Goal: Transaction & Acquisition: Book appointment/travel/reservation

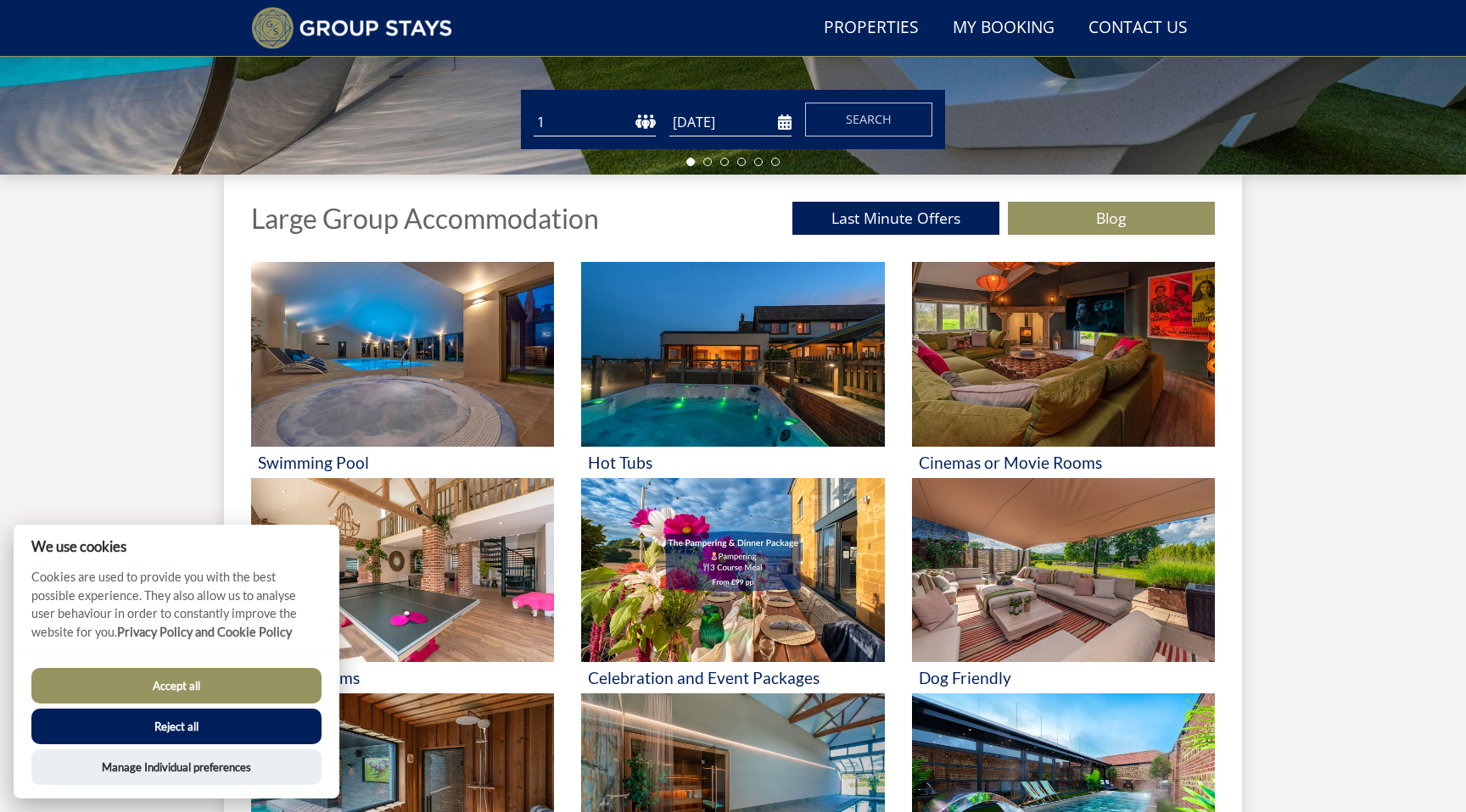
scroll to position [524, 0]
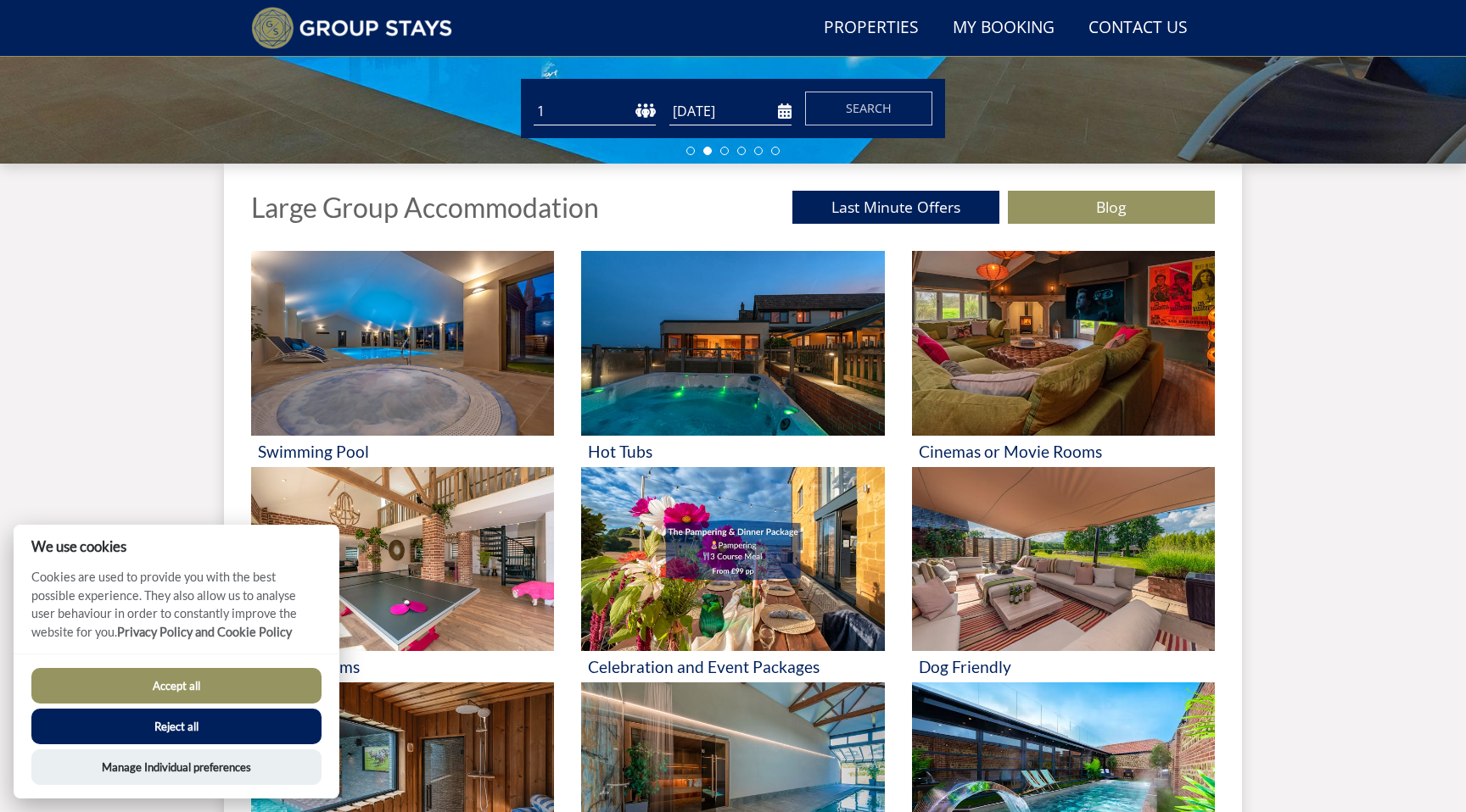
click at [262, 675] on button "Accept all" at bounding box center [176, 686] width 290 height 36
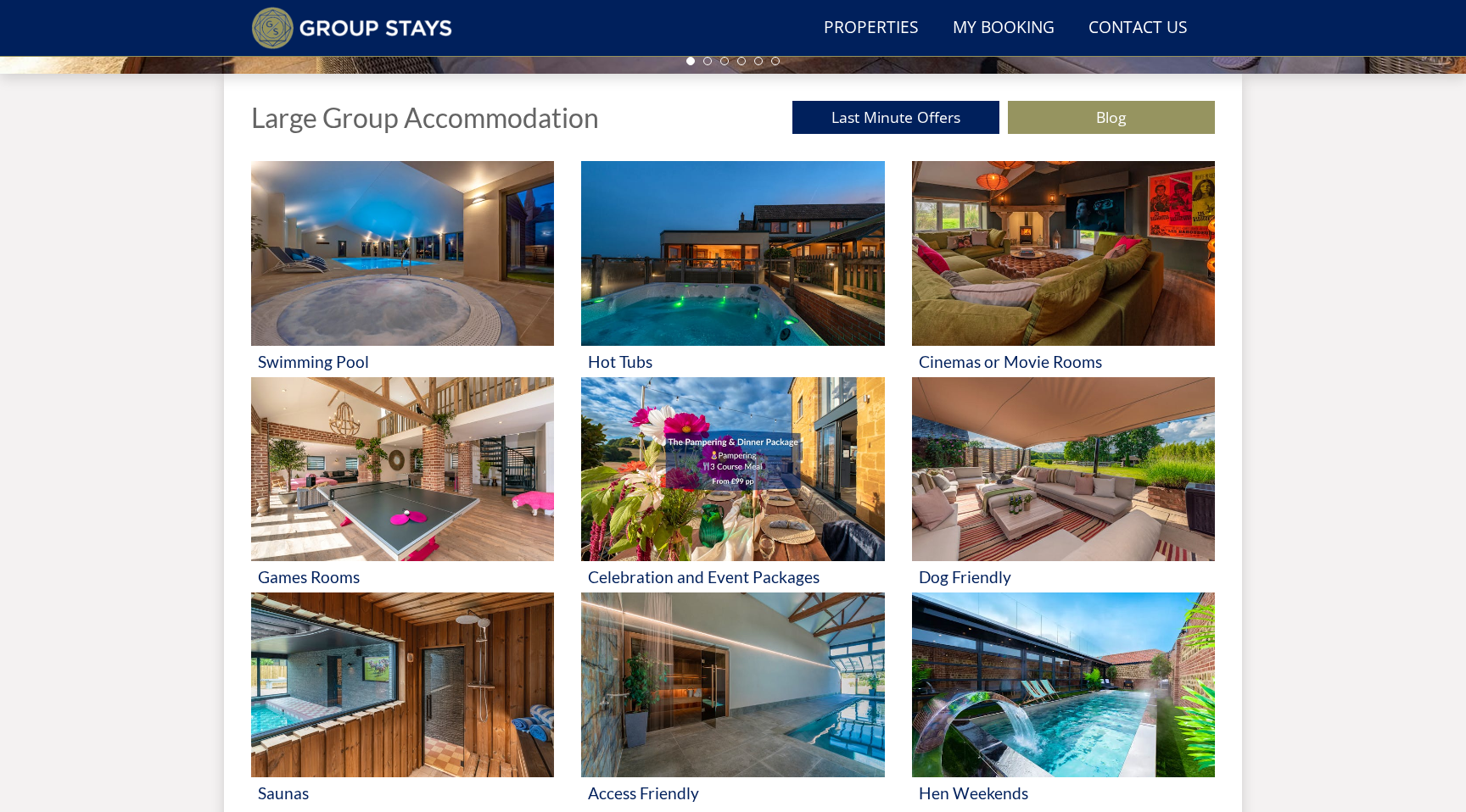
scroll to position [586, 0]
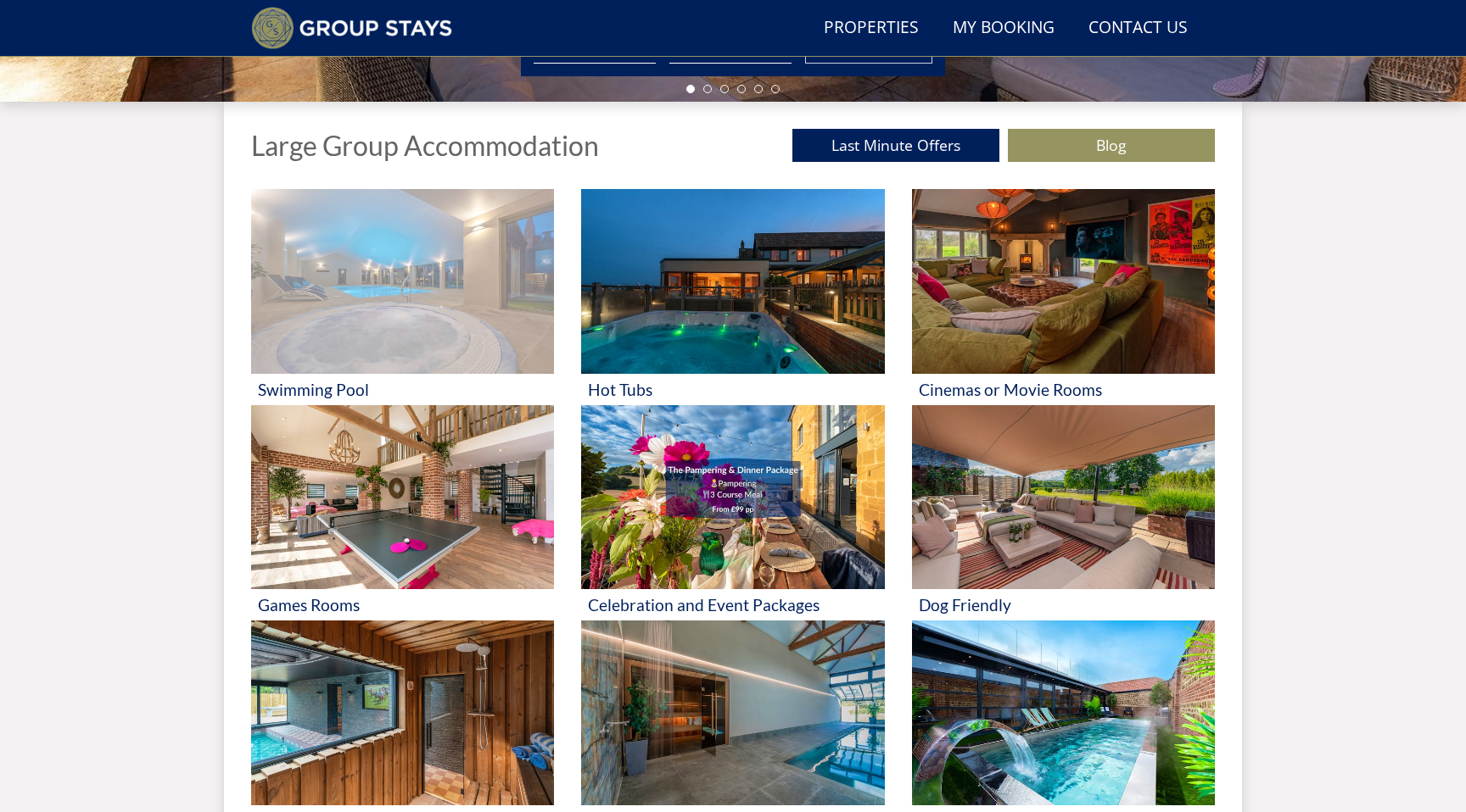
click at [378, 251] on img at bounding box center [402, 281] width 303 height 185
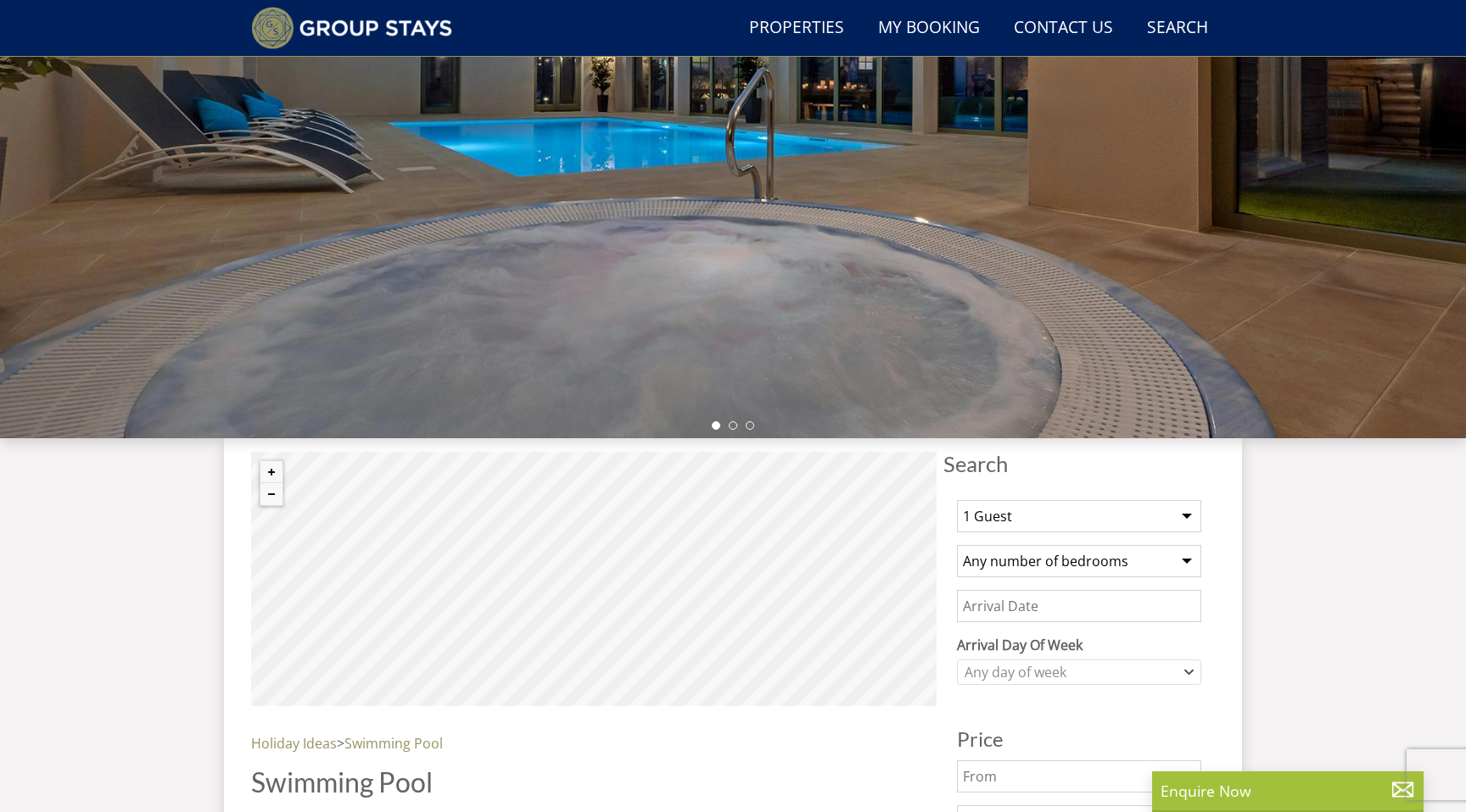
scroll to position [289, 0]
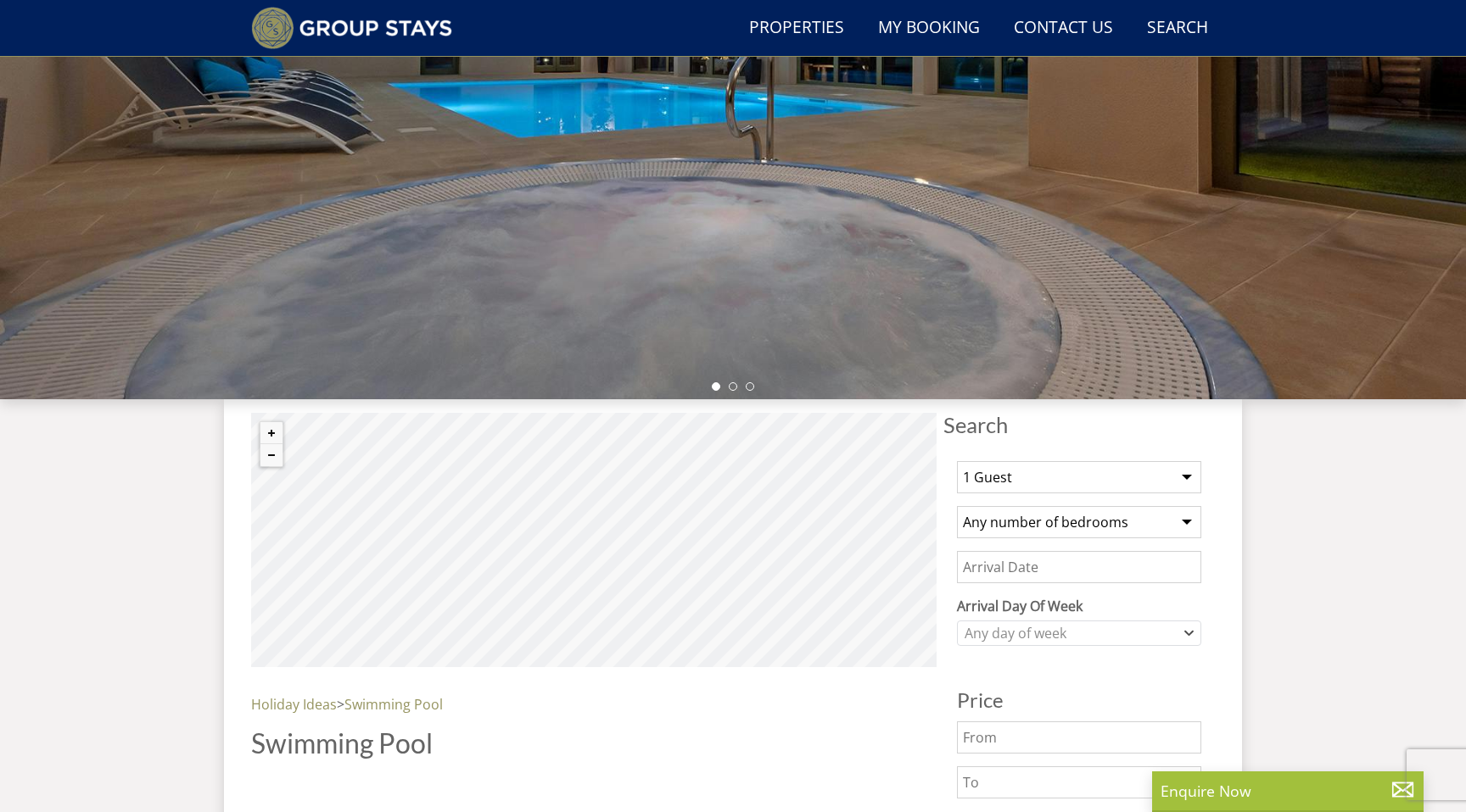
click at [814, 25] on link "Properties" at bounding box center [797, 28] width 108 height 38
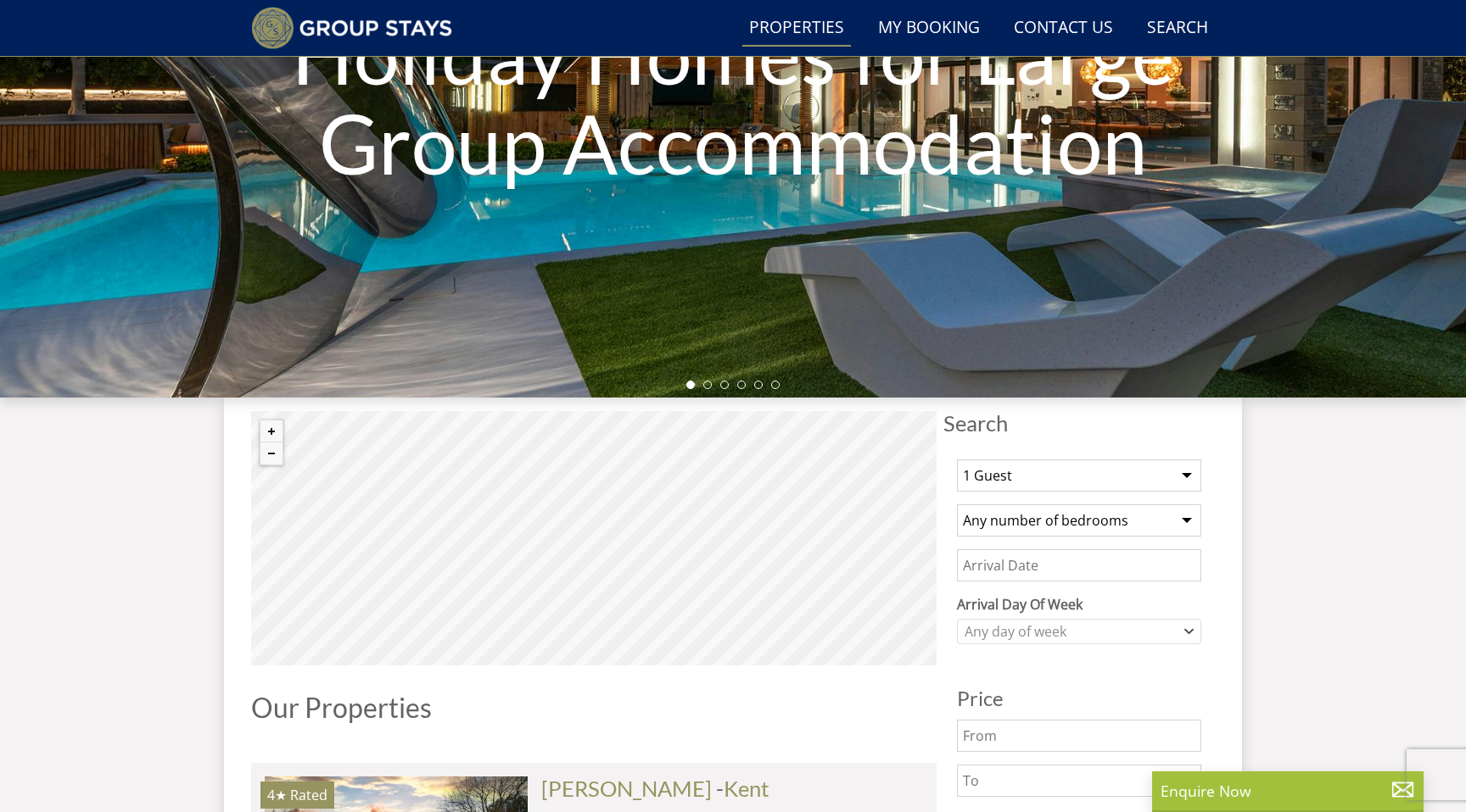
scroll to position [517, 0]
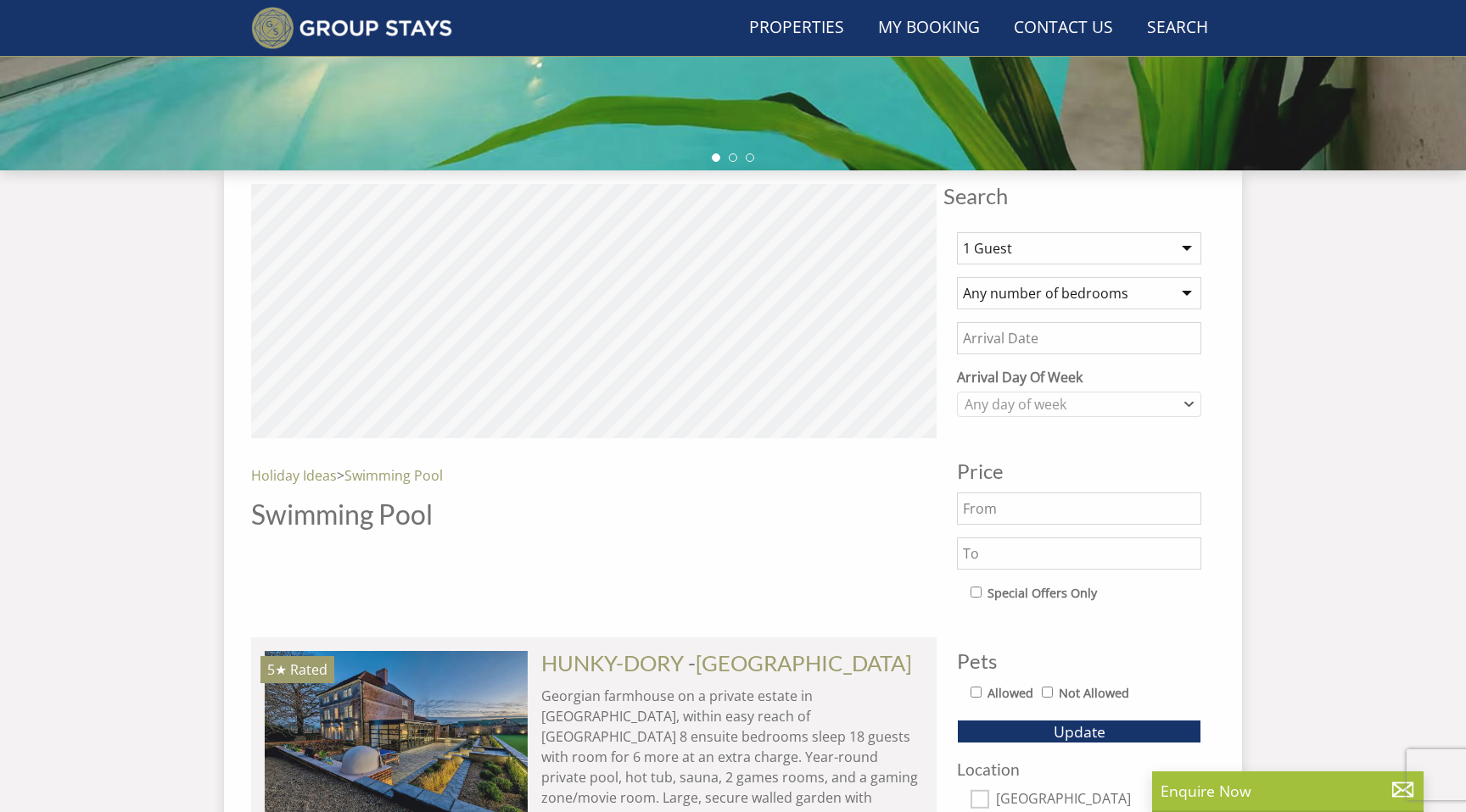
scroll to position [289, 0]
